Goal: Communication & Community: Answer question/provide support

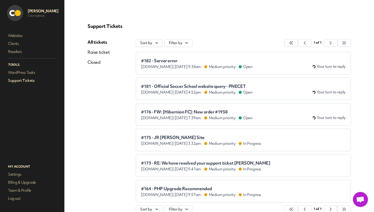
click at [193, 67] on div "www.pureinvitation.co.uk | Aug 19th 2025 at 9.34am Medium priority Open" at bounding box center [196, 66] width 111 height 5
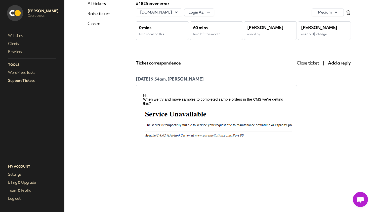
scroll to position [39, 0]
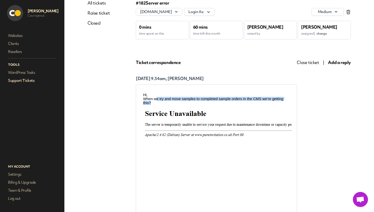
drag, startPoint x: 156, startPoint y: 99, endPoint x: 242, endPoint y: 104, distance: 85.8
click at [242, 104] on p "When we try and move samples to completed sample orders in the CMS we’re gettin…" at bounding box center [216, 101] width 146 height 8
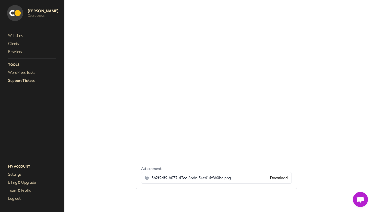
scroll to position [0, 0]
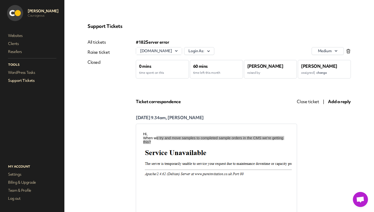
click at [337, 101] on span "Add a reply" at bounding box center [339, 102] width 23 height 6
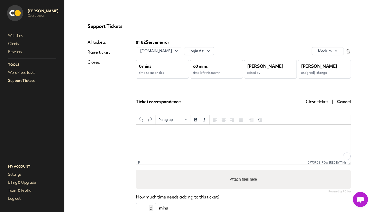
click at [163, 138] on html at bounding box center [243, 132] width 214 height 14
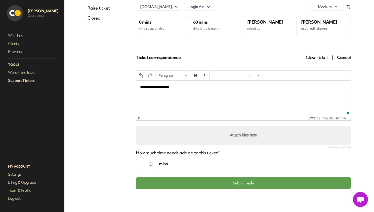
scroll to position [29, 0]
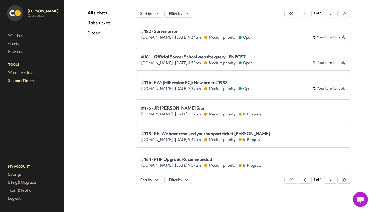
click at [173, 29] on span "#182 - Server error" at bounding box center [196, 31] width 111 height 5
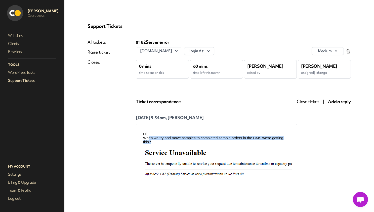
drag, startPoint x: 147, startPoint y: 140, endPoint x: 168, endPoint y: 141, distance: 20.7
click at [168, 141] on p "When we try and move samples to completed sample orders in the CMS we’re gettin…" at bounding box center [216, 140] width 146 height 8
click at [160, 141] on p "When we try and move samples to completed sample orders in the CMS we’re gettin…" at bounding box center [216, 140] width 146 height 8
drag, startPoint x: 211, startPoint y: 138, endPoint x: 245, endPoint y: 139, distance: 33.9
click at [245, 139] on p "When we try and move samples to completed sample orders in the CMS we’re gettin…" at bounding box center [216, 140] width 146 height 8
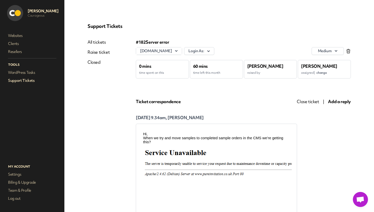
click at [247, 139] on p "When we try and move samples to completed sample orders in the CMS we’re gettin…" at bounding box center [216, 140] width 146 height 8
click at [244, 119] on p "[DATE] 9.34am, [PERSON_NAME]" at bounding box center [216, 118] width 161 height 6
drag, startPoint x: 336, startPoint y: 102, endPoint x: 325, endPoint y: 108, distance: 12.7
click at [336, 102] on span "Add a reply" at bounding box center [339, 102] width 23 height 6
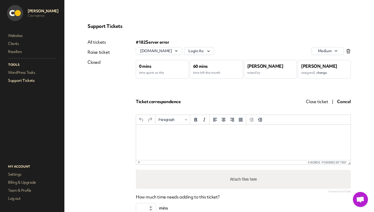
click at [180, 135] on html at bounding box center [243, 132] width 214 height 14
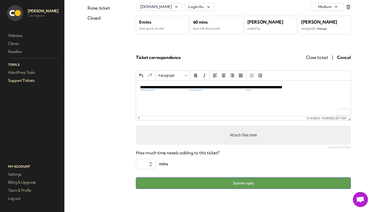
drag, startPoint x: 229, startPoint y: 186, endPoint x: 232, endPoint y: 181, distance: 5.6
click at [229, 186] on button "Submit reply" at bounding box center [243, 184] width 215 height 12
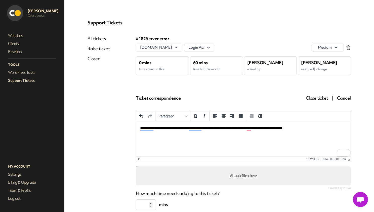
scroll to position [4, 0]
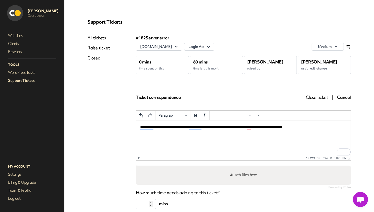
click at [326, 68] on span "change" at bounding box center [321, 68] width 10 height 4
click at [319, 90] on span "[PERSON_NAME]" at bounding box center [316, 90] width 30 height 5
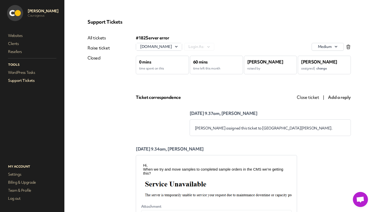
scroll to position [0, 0]
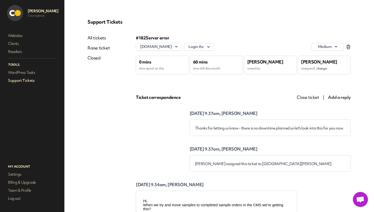
click at [20, 83] on link "Support Tickets" at bounding box center [32, 80] width 50 height 7
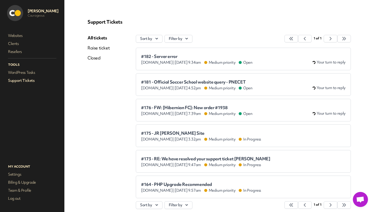
click at [21, 83] on link "Support Tickets" at bounding box center [32, 80] width 50 height 7
click at [191, 83] on span "#181 - Official Soccer School website query - PNECET" at bounding box center [196, 82] width 111 height 5
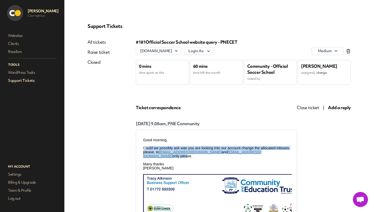
drag, startPoint x: 153, startPoint y: 147, endPoint x: 259, endPoint y: 152, distance: 105.9
click at [259, 152] on p "Could we possibly ask was you are looking into our account change the allocated…" at bounding box center [216, 152] width 146 height 12
click at [258, 153] on p "Could we possibly ask was you are looking into our account change the allocated…" at bounding box center [216, 152] width 146 height 12
drag, startPoint x: 262, startPoint y: 154, endPoint x: 145, endPoint y: 150, distance: 117.3
click at [145, 150] on p "Could we possibly ask was you are looking into our account change the allocated…" at bounding box center [216, 152] width 146 height 12
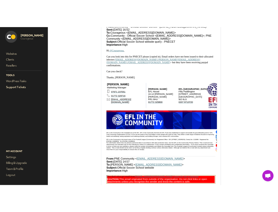
scroll to position [197, 0]
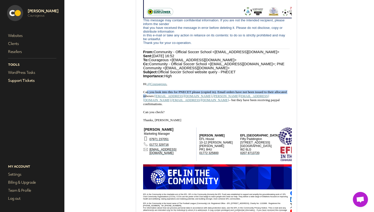
drag, startPoint x: 146, startPoint y: 99, endPoint x: 145, endPoint y: 105, distance: 5.6
click at [145, 105] on p "Can you look into this for PNECET please (copied in). Email orders have not bee…" at bounding box center [216, 98] width 146 height 16
drag, startPoint x: 155, startPoint y: 106, endPoint x: 194, endPoint y: 131, distance: 46.5
click at [184, 106] on span "Can you look into this for PNECET please (copied in). Email orders have not bee…" at bounding box center [214, 98] width 143 height 16
copy link "community@pne.com"
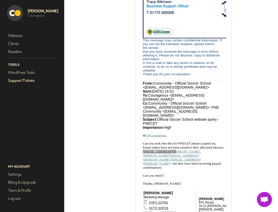
copy link "community@pne.com"
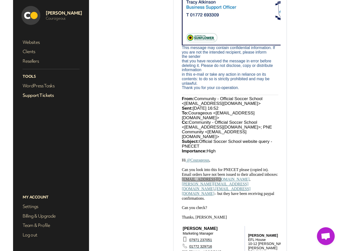
scroll to position [197, 0]
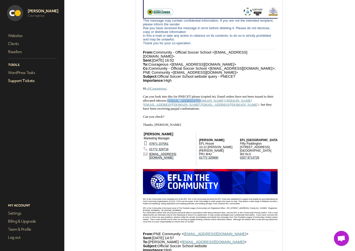
click at [213, 106] on link "jessica@pne.com" at bounding box center [197, 102] width 109 height 8
drag, startPoint x: 223, startPoint y: 111, endPoint x: 201, endPoint y: 65, distance: 51.0
click at [200, 110] on span "Can you look into this for PNECET please (copied in). Email orders have not bee…" at bounding box center [208, 102] width 130 height 16
copy link "jessica@pne.com"
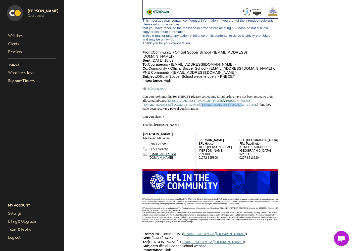
drag, startPoint x: 259, startPoint y: 111, endPoint x: 225, endPoint y: 110, distance: 34.2
click at [225, 110] on span "Can you look into this for PNECET please (copied in). Email orders have not bee…" at bounding box center [207, 102] width 130 height 16
copy link "matthewbrown@pne.com"
drag, startPoint x: 223, startPoint y: 111, endPoint x: 199, endPoint y: 110, distance: 23.9
click at [199, 110] on span "Can you look into this for PNECET please (copied in). Email orders have not bee…" at bounding box center [207, 102] width 130 height 16
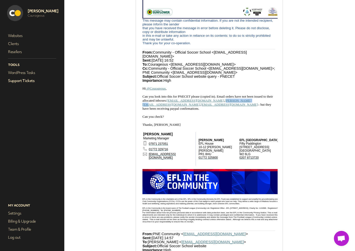
scroll to position [0, 1]
copy link "jessica@pne.com"
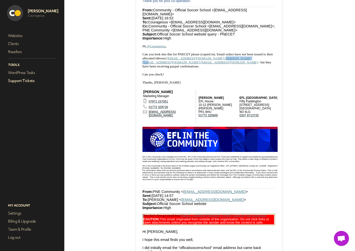
scroll to position [0, 0]
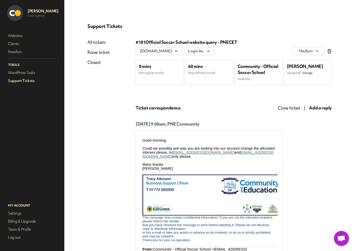
click at [322, 108] on span "Add a reply" at bounding box center [320, 108] width 23 height 6
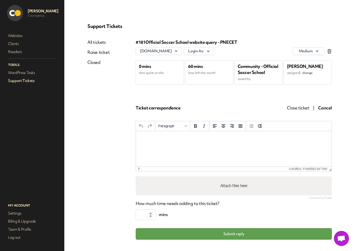
click at [167, 139] on p "Rich Text Area. Press ALT-0 for help." at bounding box center [234, 138] width 188 height 6
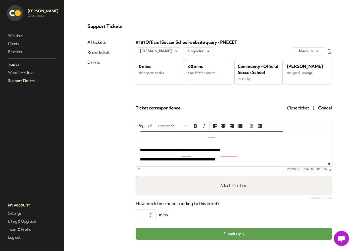
scroll to position [13, 0]
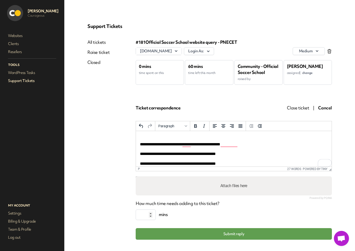
click at [254, 154] on p "**********" at bounding box center [234, 154] width 188 height 6
click at [249, 160] on p "**********" at bounding box center [234, 156] width 188 height 11
click at [254, 161] on p "**********" at bounding box center [234, 156] width 188 height 11
click at [253, 155] on p "**********" at bounding box center [234, 156] width 188 height 11
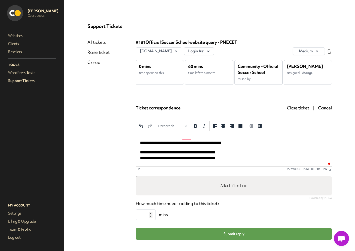
scroll to position [20, 0]
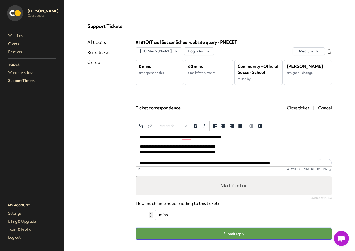
click at [267, 212] on button "Submit reply" at bounding box center [234, 234] width 196 height 12
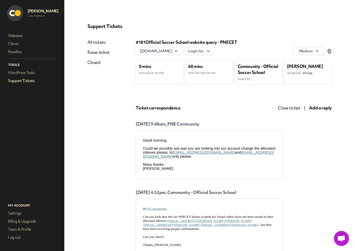
scroll to position [0, 0]
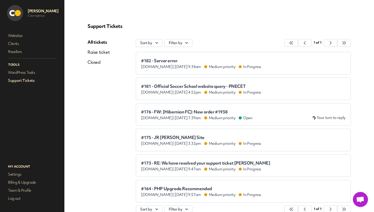
click at [257, 86] on span "#181 - Official Soccer School website query - PNECET" at bounding box center [201, 86] width 120 height 5
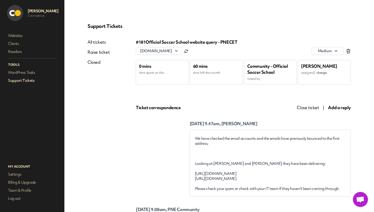
drag, startPoint x: 314, startPoint y: 104, endPoint x: 313, endPoint y: 107, distance: 3.3
click at [313, 107] on span "Close ticket" at bounding box center [307, 108] width 22 height 6
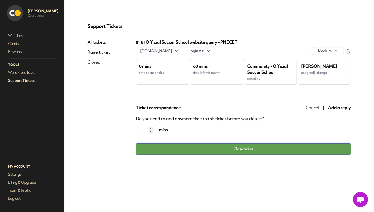
click at [276, 147] on button "Close ticket" at bounding box center [243, 149] width 215 height 12
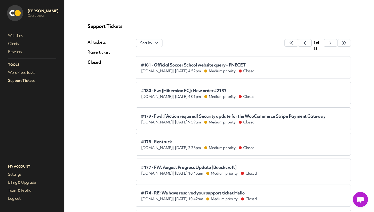
click at [19, 79] on link "Support Tickets" at bounding box center [32, 80] width 50 height 7
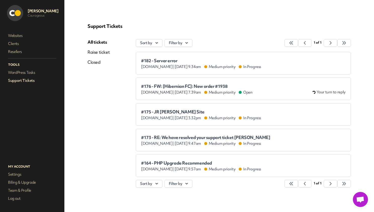
click at [203, 86] on span "#176 - FW: [Hibernian FC]: New order #1938" at bounding box center [196, 86] width 111 height 5
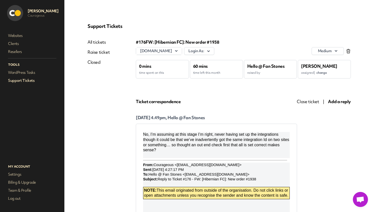
drag, startPoint x: 143, startPoint y: 135, endPoint x: 235, endPoint y: 152, distance: 93.6
click at [235, 152] on div "No, I’m assuming at this stage I’m right, never having set up the integrations …" at bounding box center [216, 142] width 146 height 21
drag, startPoint x: 235, startPoint y: 152, endPoint x: 237, endPoint y: 135, distance: 17.4
click at [235, 152] on div "No, I’m assuming at this stage I’m right, never having set up the integrations …" at bounding box center [216, 142] width 146 height 21
click at [311, 104] on span "Close ticket" at bounding box center [307, 102] width 22 height 6
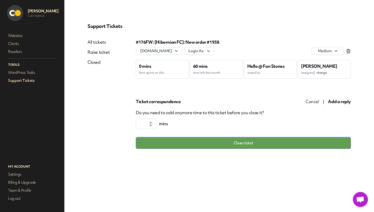
click at [277, 144] on button "Close ticket" at bounding box center [243, 143] width 215 height 12
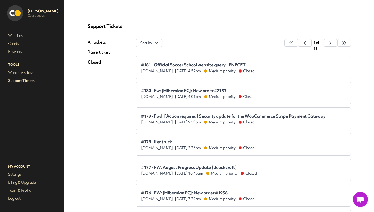
click at [25, 83] on link "Support Tickets" at bounding box center [32, 80] width 50 height 7
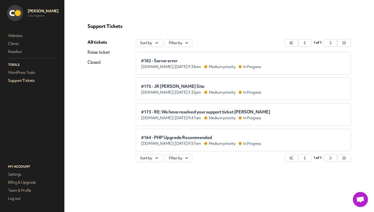
click at [277, 132] on li "#164 - PHP Upgrade Recommended www.fingershield.com | Jul 31st 2025 at 9.57am M…" at bounding box center [243, 140] width 215 height 23
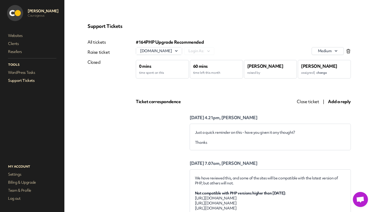
click at [305, 102] on span "Close ticket" at bounding box center [307, 102] width 22 height 6
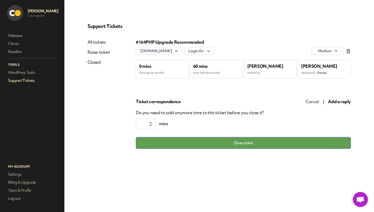
click at [223, 142] on button "Close ticket" at bounding box center [243, 143] width 215 height 12
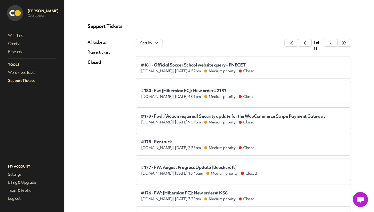
click at [27, 79] on link "Support Tickets" at bounding box center [32, 80] width 50 height 7
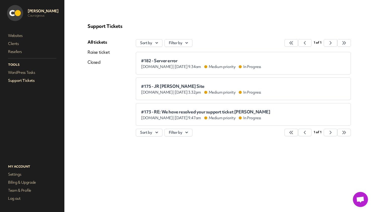
click at [227, 111] on span "#173 - RE: We have resolved your support ticket Leon" at bounding box center [205, 112] width 129 height 5
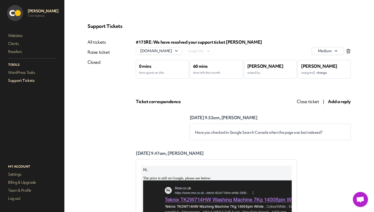
click at [308, 103] on span "Close ticket" at bounding box center [307, 102] width 22 height 6
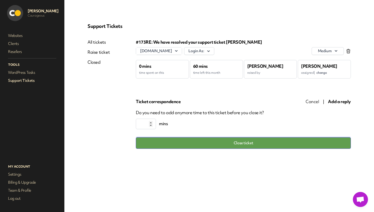
click at [225, 142] on button "Close ticket" at bounding box center [243, 143] width 215 height 12
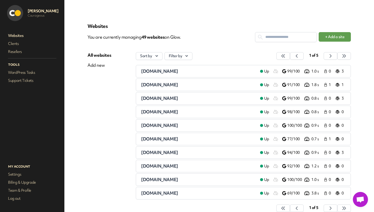
click at [18, 85] on nav "Websites Clients Resellers Tools WordPress Tasks Support Tickets" at bounding box center [32, 92] width 54 height 123
click at [21, 83] on link "Support Tickets" at bounding box center [32, 80] width 50 height 7
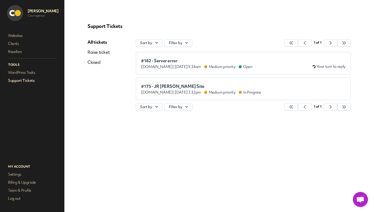
click at [172, 63] on span "#182 - Server error" at bounding box center [196, 60] width 111 height 5
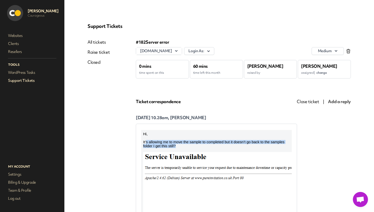
drag, startPoint x: 146, startPoint y: 143, endPoint x: 202, endPoint y: 146, distance: 55.9
click at [201, 146] on p "It’s allowing me to move the sample to completed but it doesn’t go back to the …" at bounding box center [216, 144] width 146 height 8
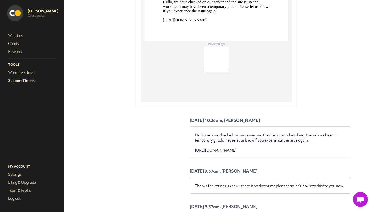
scroll to position [632, 0]
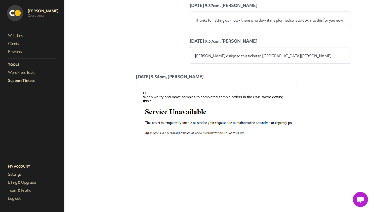
click at [23, 35] on link "Websites" at bounding box center [32, 35] width 50 height 7
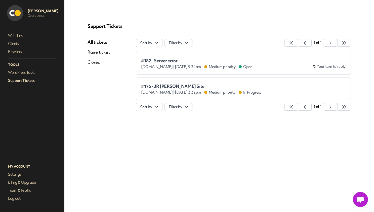
click at [176, 64] on div "#182 - Server error [DOMAIN_NAME] | [DATE] 9.34am Medium priority Open" at bounding box center [196, 63] width 111 height 11
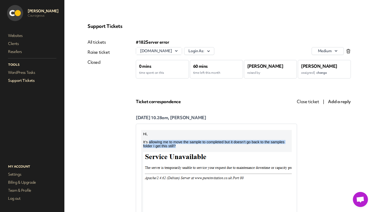
drag, startPoint x: 150, startPoint y: 143, endPoint x: 258, endPoint y: 148, distance: 108.1
click at [258, 148] on p "It’s allowing me to move the sample to completed but it doesn’t go back to the …" at bounding box center [216, 144] width 146 height 8
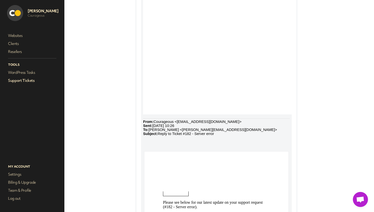
scroll to position [14, 0]
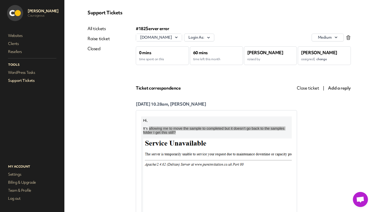
click at [332, 86] on span "Add a reply" at bounding box center [339, 88] width 23 height 6
click at [340, 87] on span "Add a reply" at bounding box center [339, 88] width 23 height 6
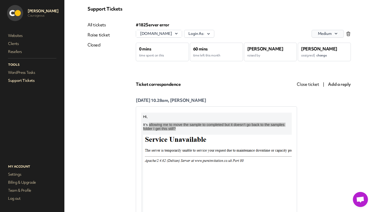
scroll to position [0, 0]
